Goal: Find specific page/section: Find specific page/section

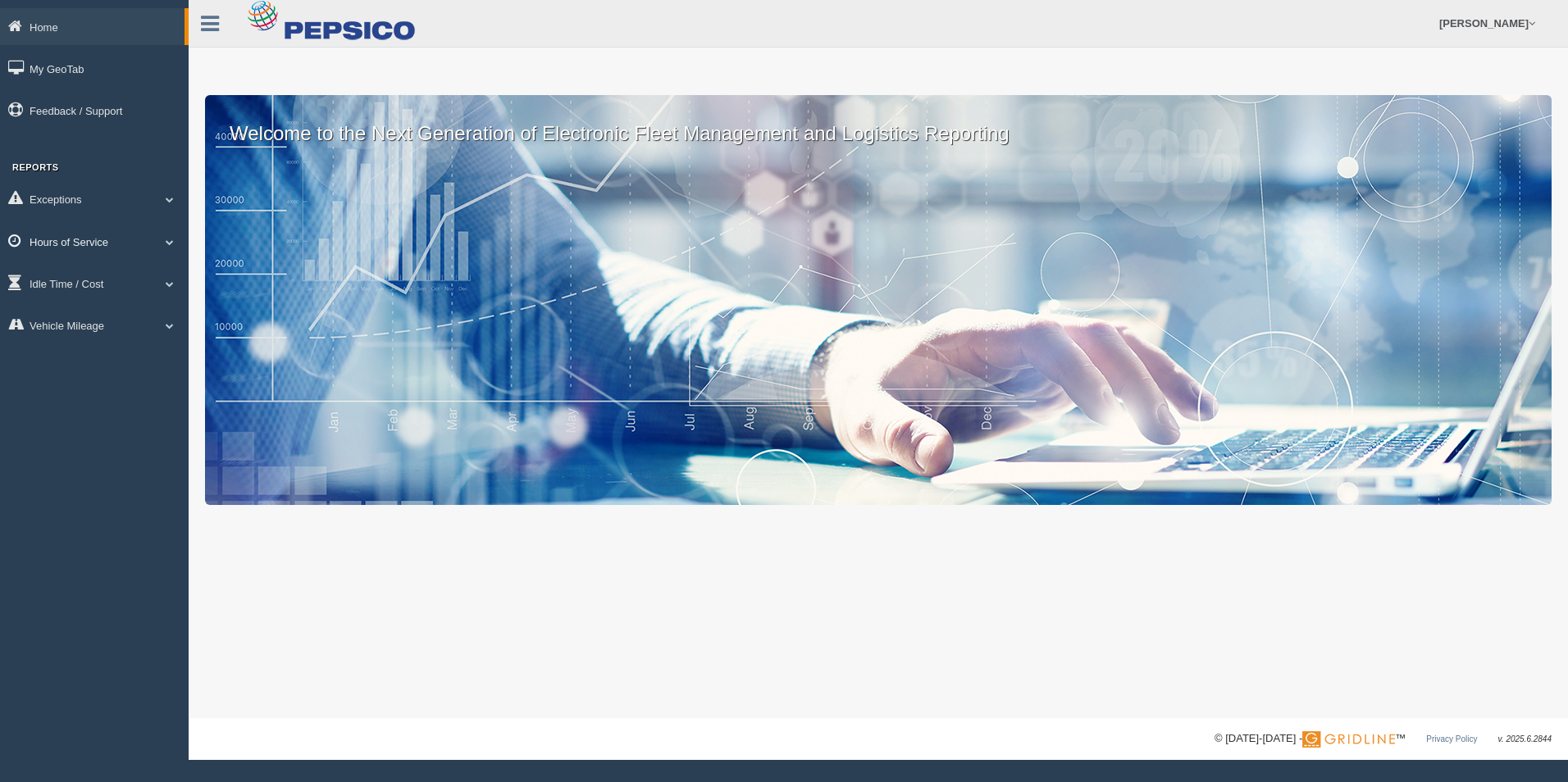
click at [101, 233] on link "Hours of Service" at bounding box center [94, 241] width 189 height 37
click at [127, 301] on link "HOS Violation Audit Reports" at bounding box center [107, 308] width 155 height 30
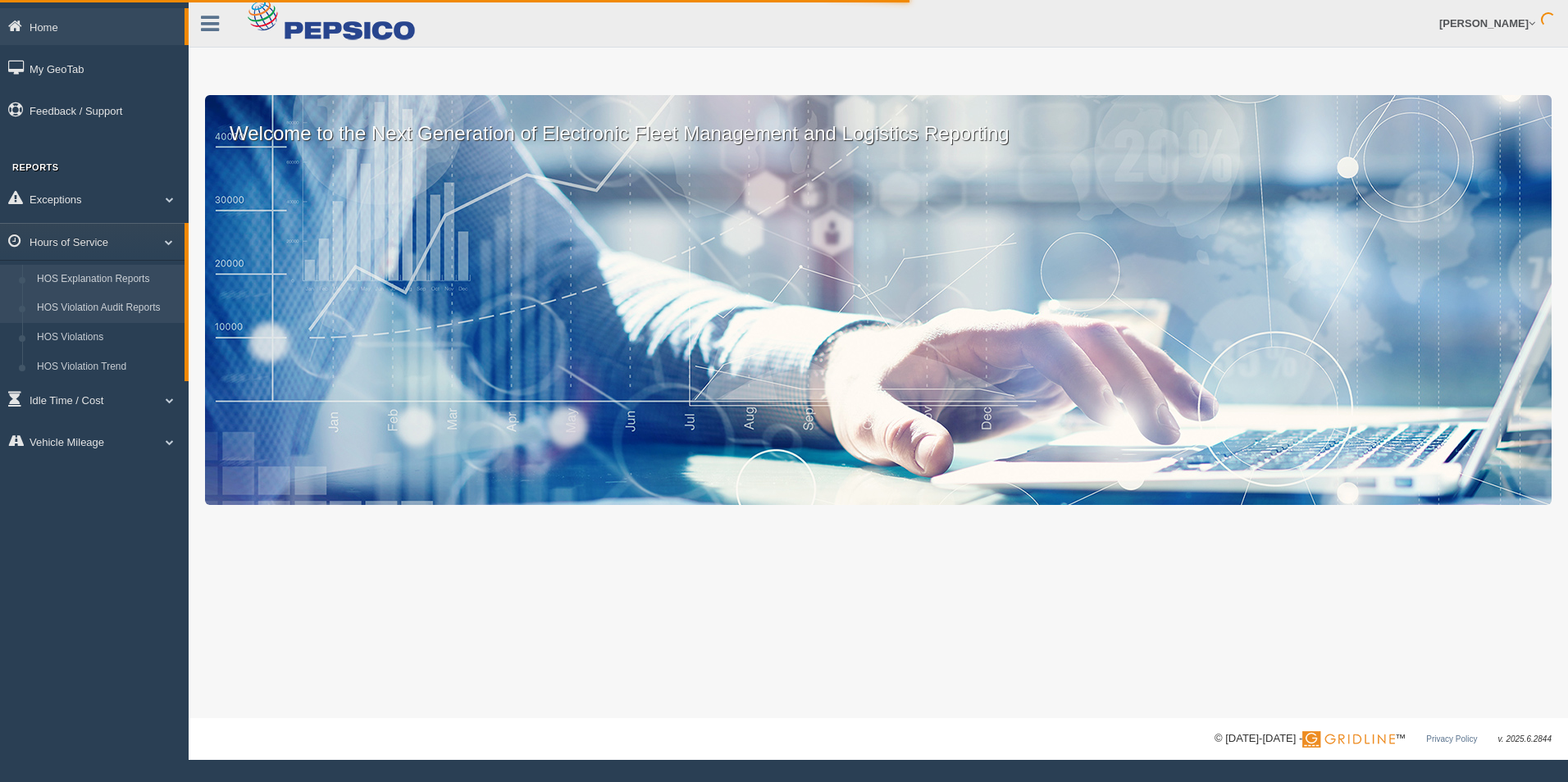
click at [125, 290] on link "HOS Explanation Reports" at bounding box center [107, 279] width 155 height 30
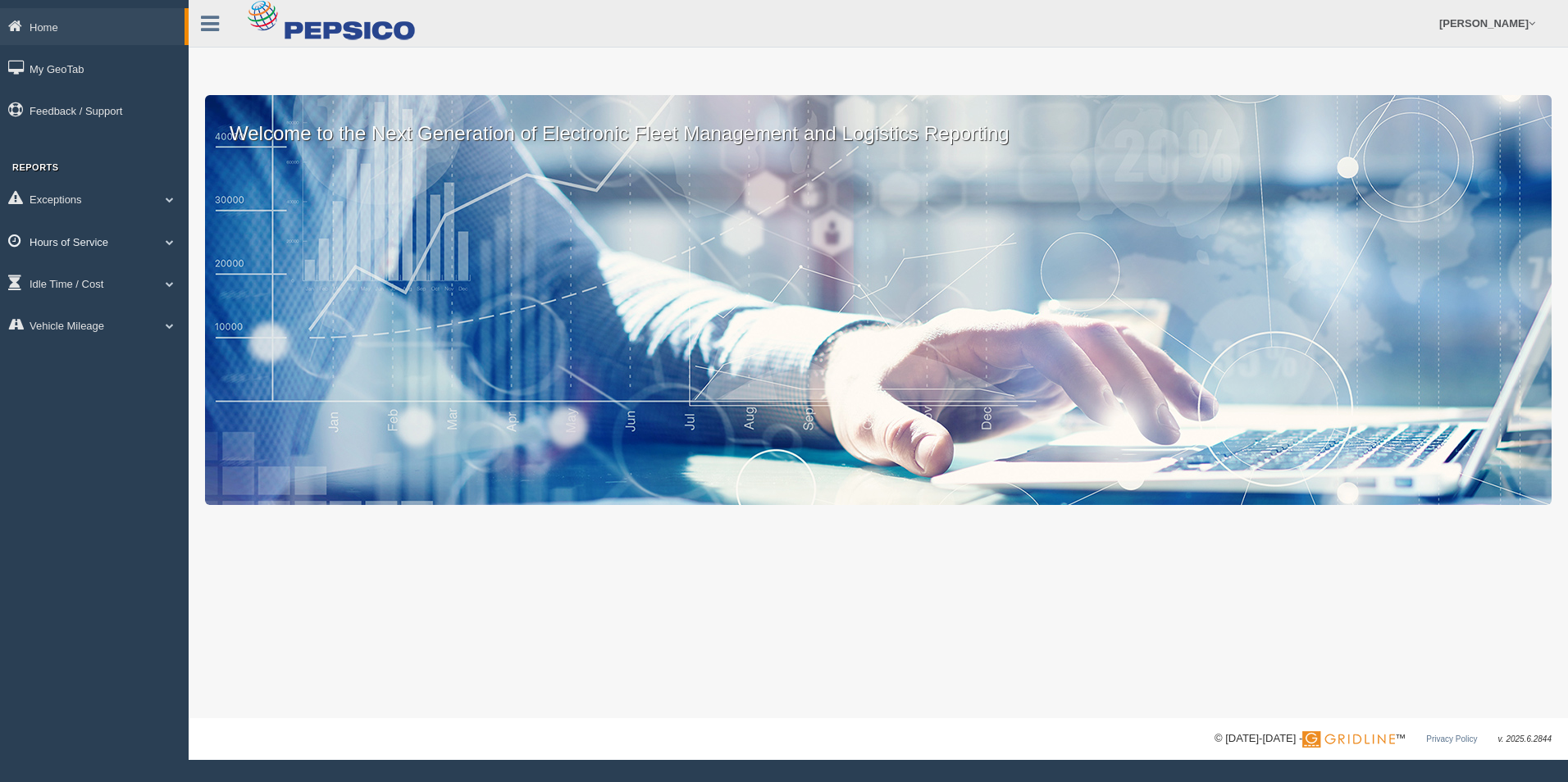
click at [52, 237] on link "Hours of Service" at bounding box center [94, 241] width 189 height 37
click at [68, 276] on link "HOS Explanation Reports" at bounding box center [107, 279] width 155 height 30
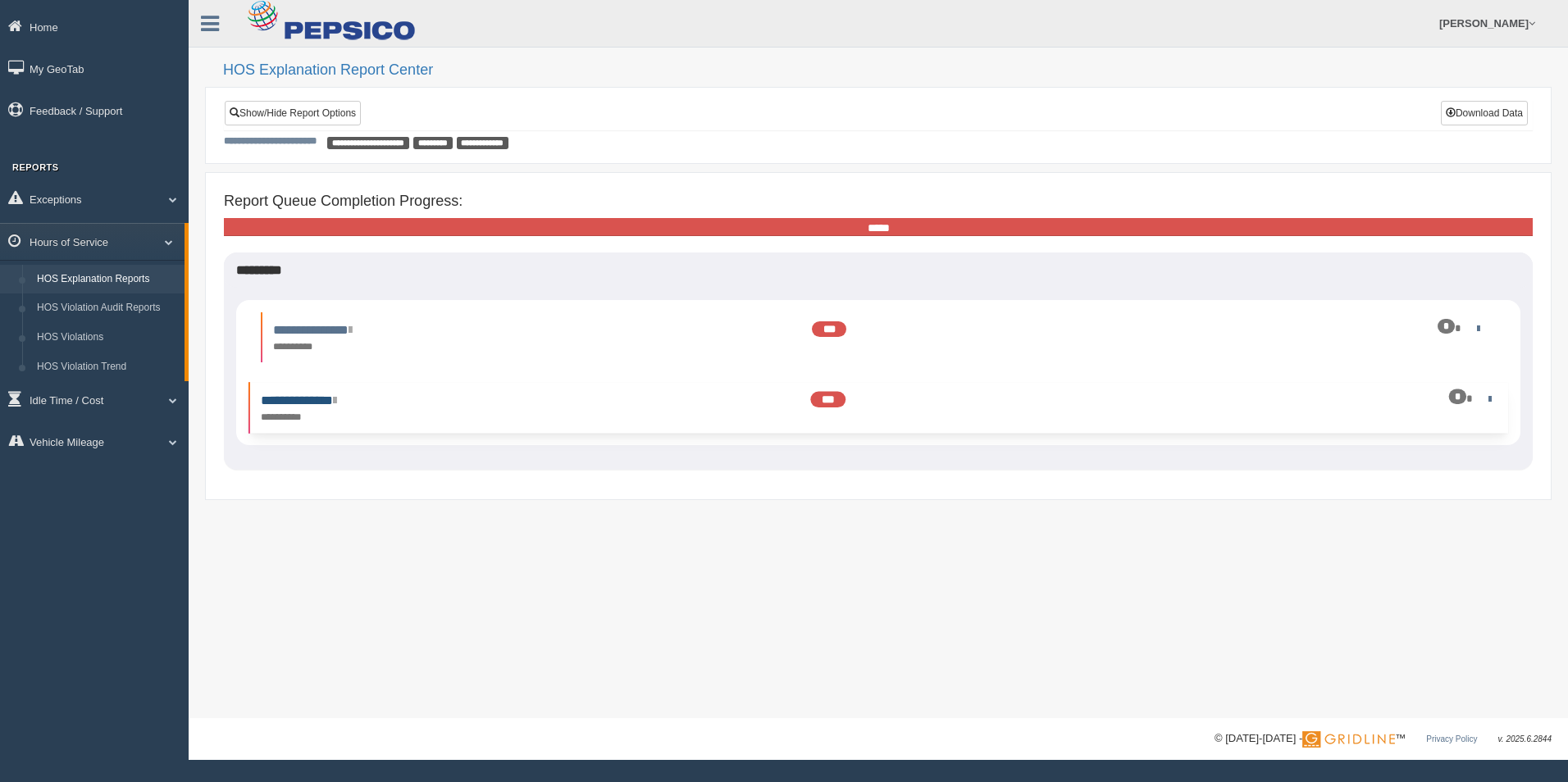
click at [320, 394] on link "**********" at bounding box center [298, 400] width 76 height 12
